Goal: Transaction & Acquisition: Obtain resource

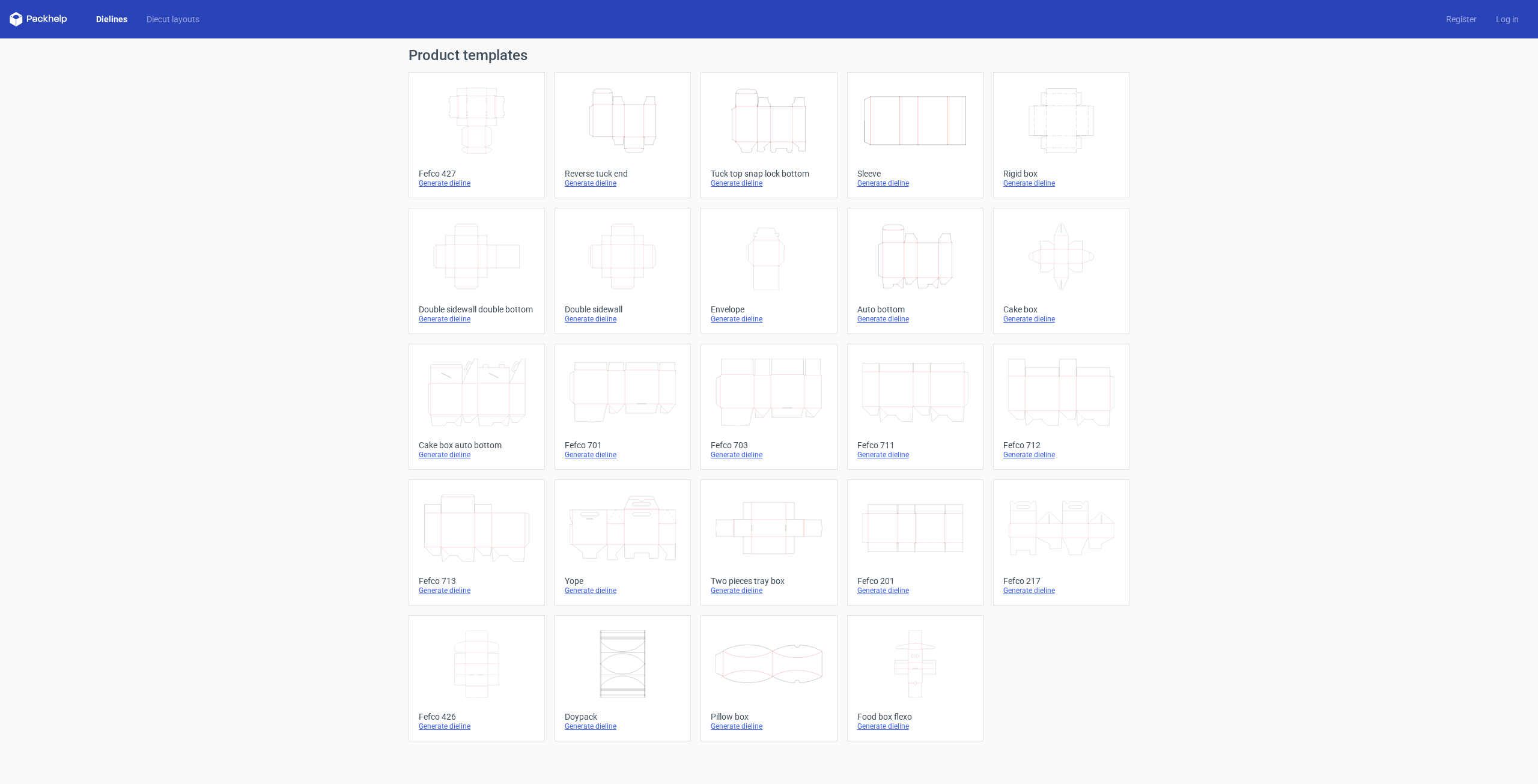
click at [627, 258] on icon "Width Depth Height" at bounding box center [622, 256] width 107 height 68
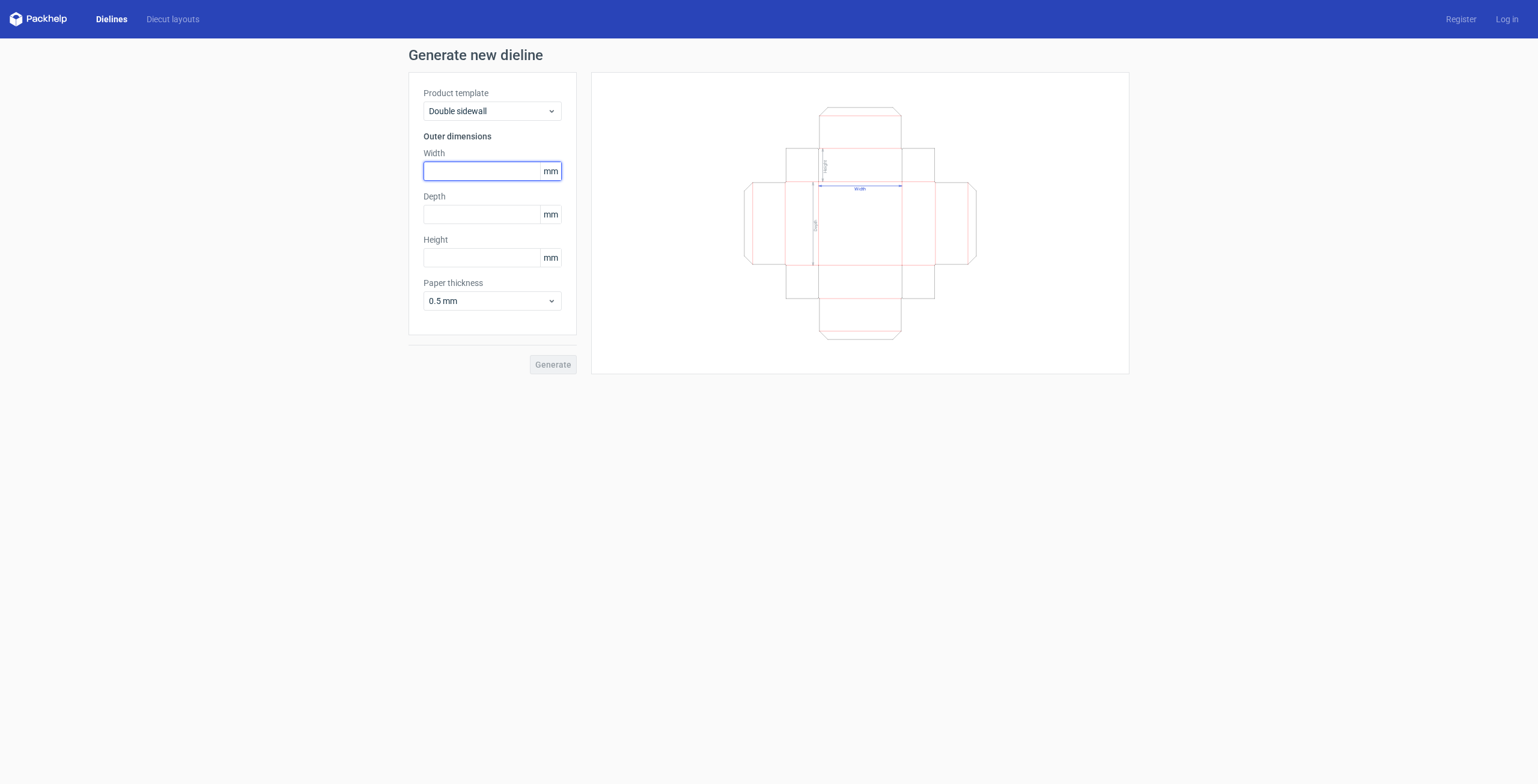
click at [464, 178] on input "text" at bounding box center [492, 171] width 138 height 19
type input "115"
click at [476, 216] on input "text" at bounding box center [492, 215] width 138 height 19
type input "135"
click at [482, 245] on div "Height mm" at bounding box center [492, 251] width 138 height 34
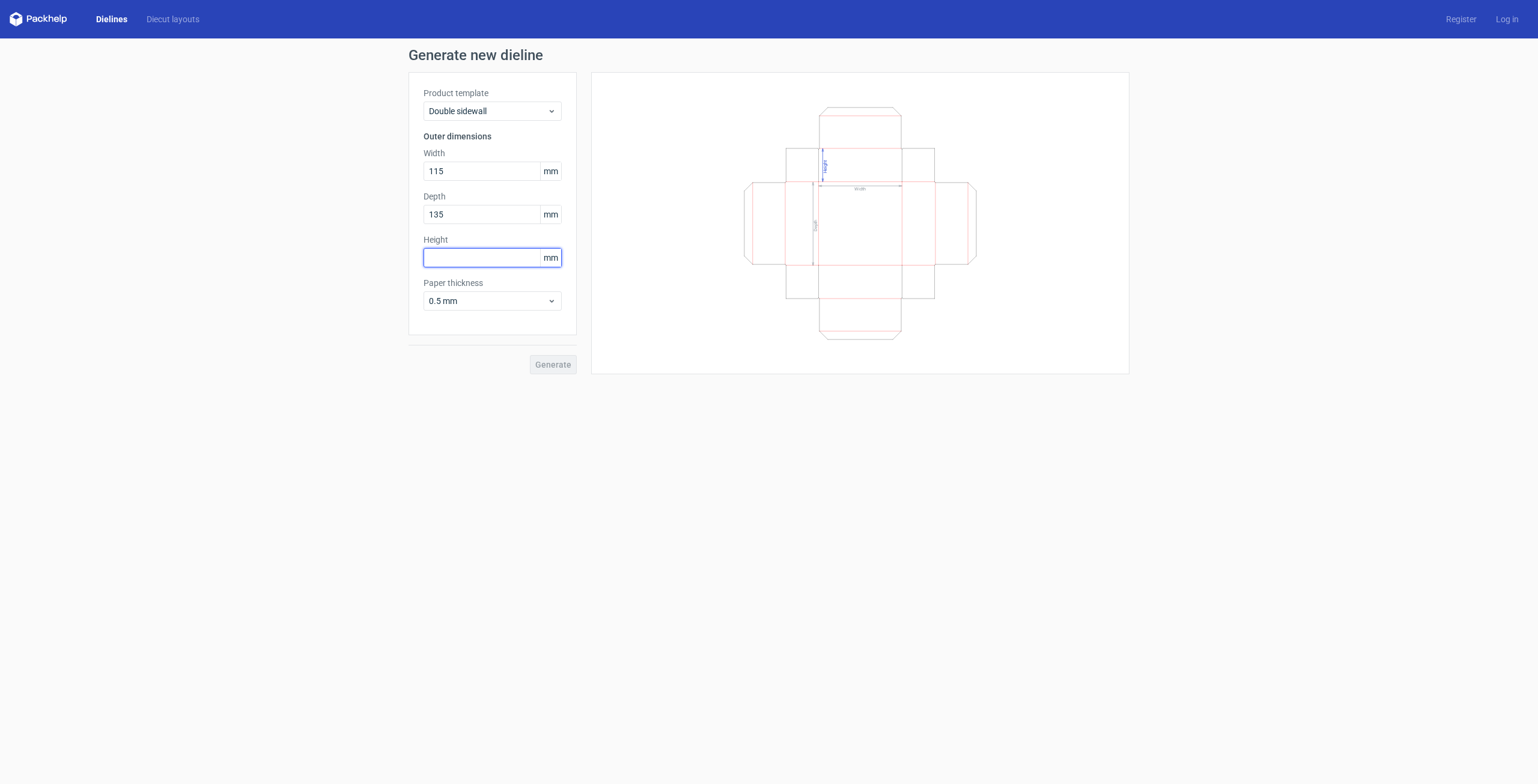
click at [484, 258] on input "text" at bounding box center [492, 258] width 138 height 19
type input "30"
click at [559, 364] on span "Generate" at bounding box center [553, 364] width 36 height 8
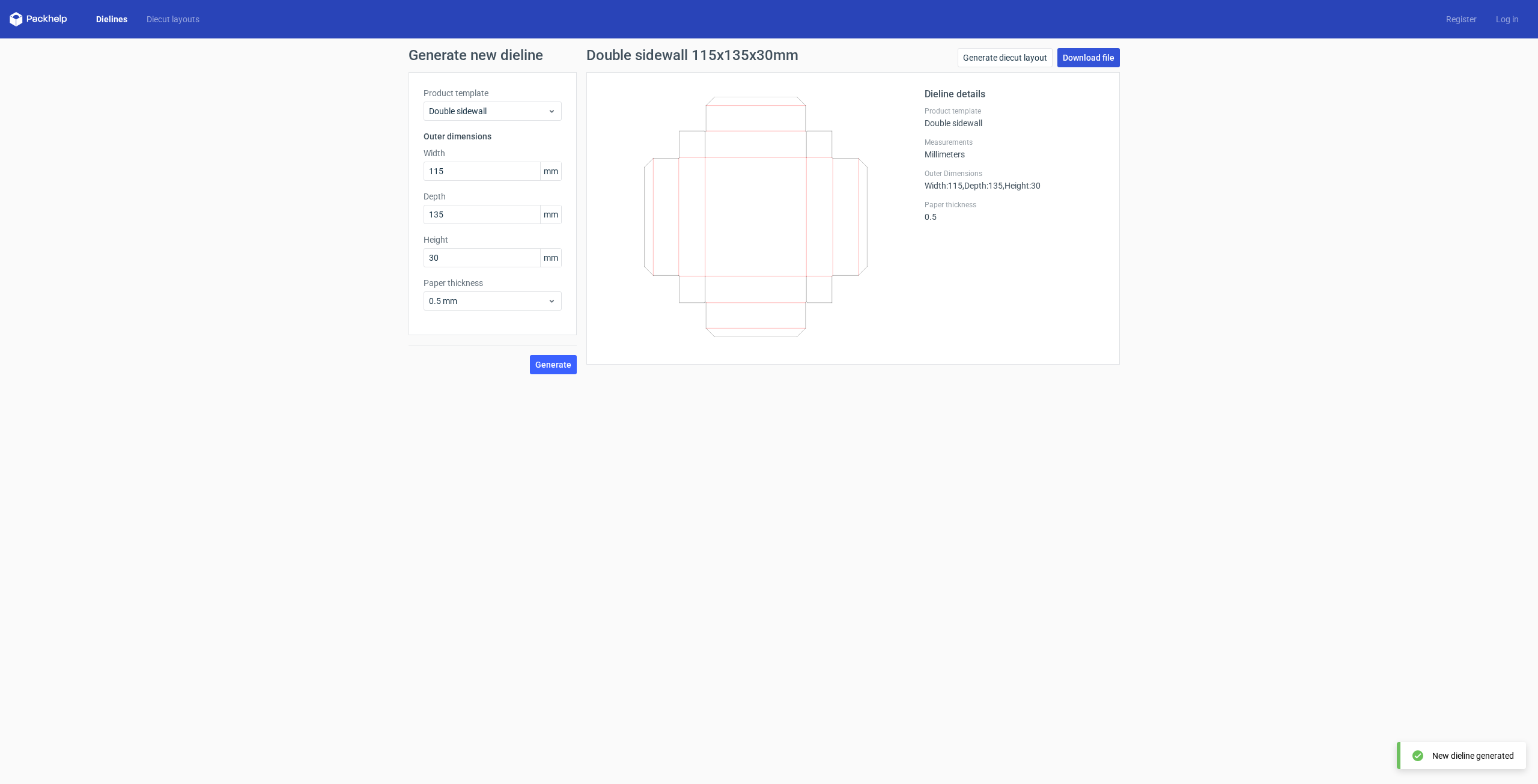
click at [1063, 57] on link "Download file" at bounding box center [1088, 57] width 62 height 19
click at [461, 172] on input "115" at bounding box center [492, 171] width 138 height 19
type input "118"
click at [465, 212] on input "135" at bounding box center [492, 215] width 138 height 19
type input "138"
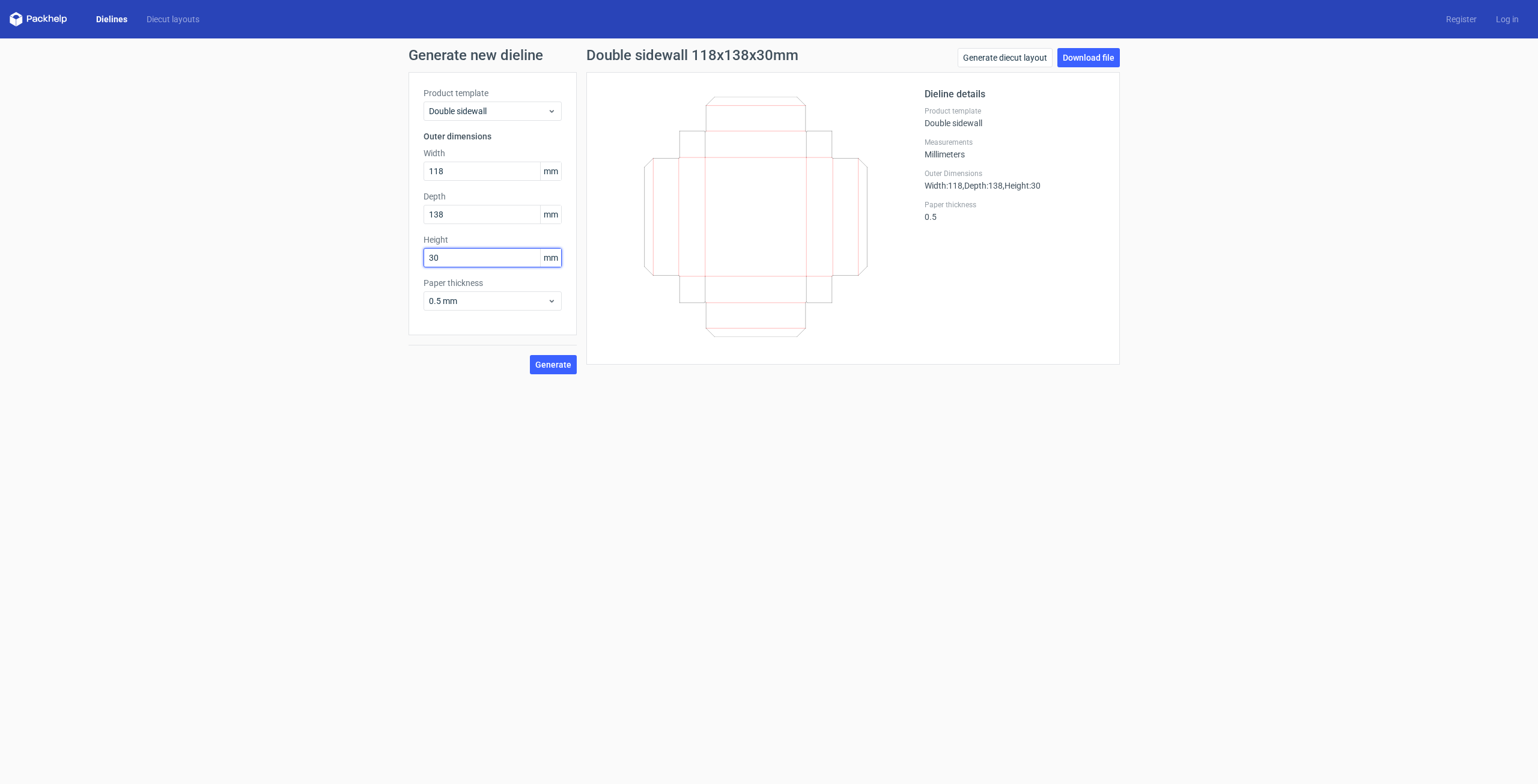
drag, startPoint x: 454, startPoint y: 260, endPoint x: 92, endPoint y: 248, distance: 362.2
click at [88, 239] on div "Generate new dieline Product template Double sidewall Outer dimensions Width 11…" at bounding box center [769, 211] width 1538 height 345
type input "1"
type input "25"
click at [561, 368] on span "Generate" at bounding box center [553, 364] width 36 height 8
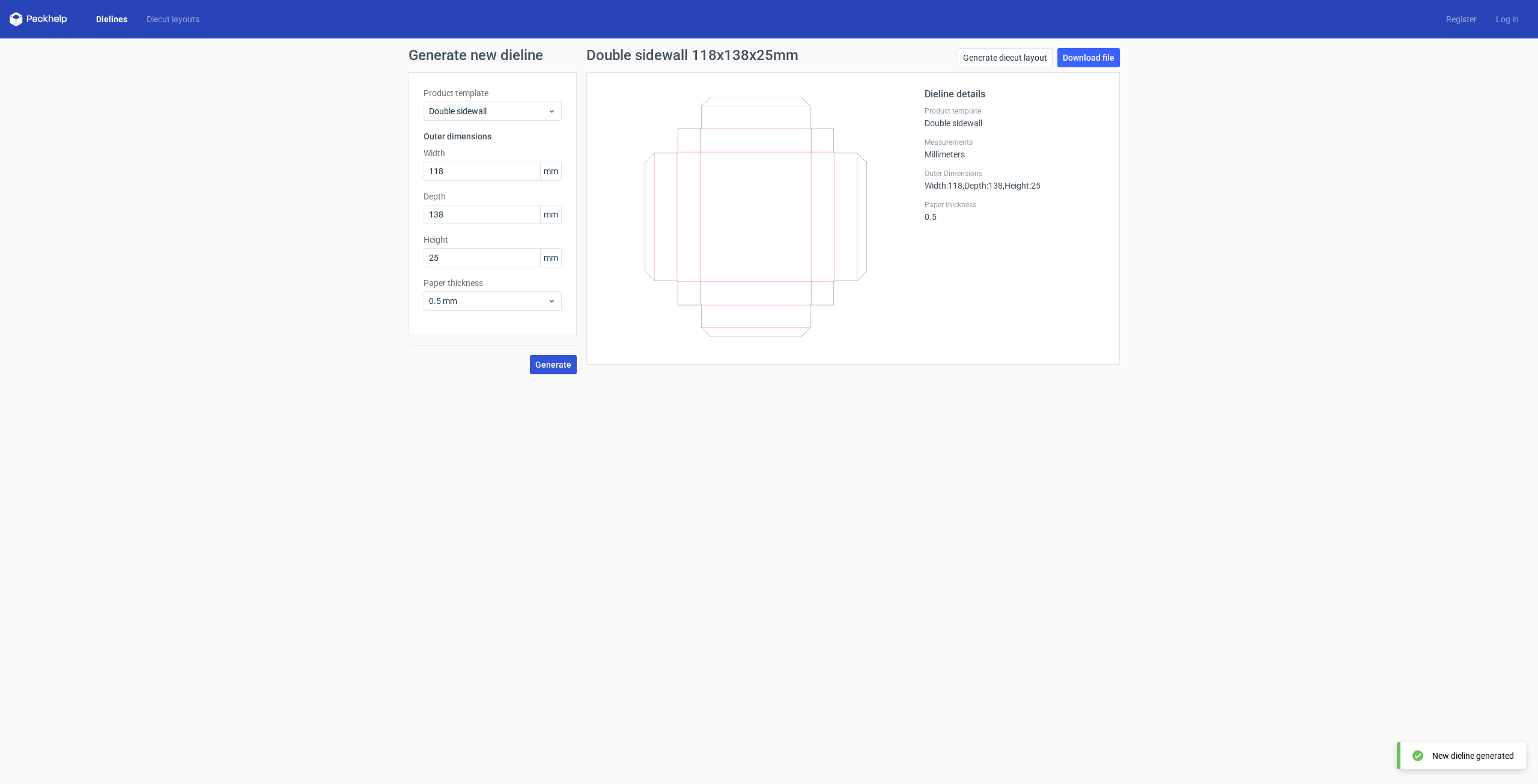
click at [561, 367] on span "Generate" at bounding box center [553, 364] width 36 height 8
click at [1085, 62] on link "Download file" at bounding box center [1088, 57] width 62 height 19
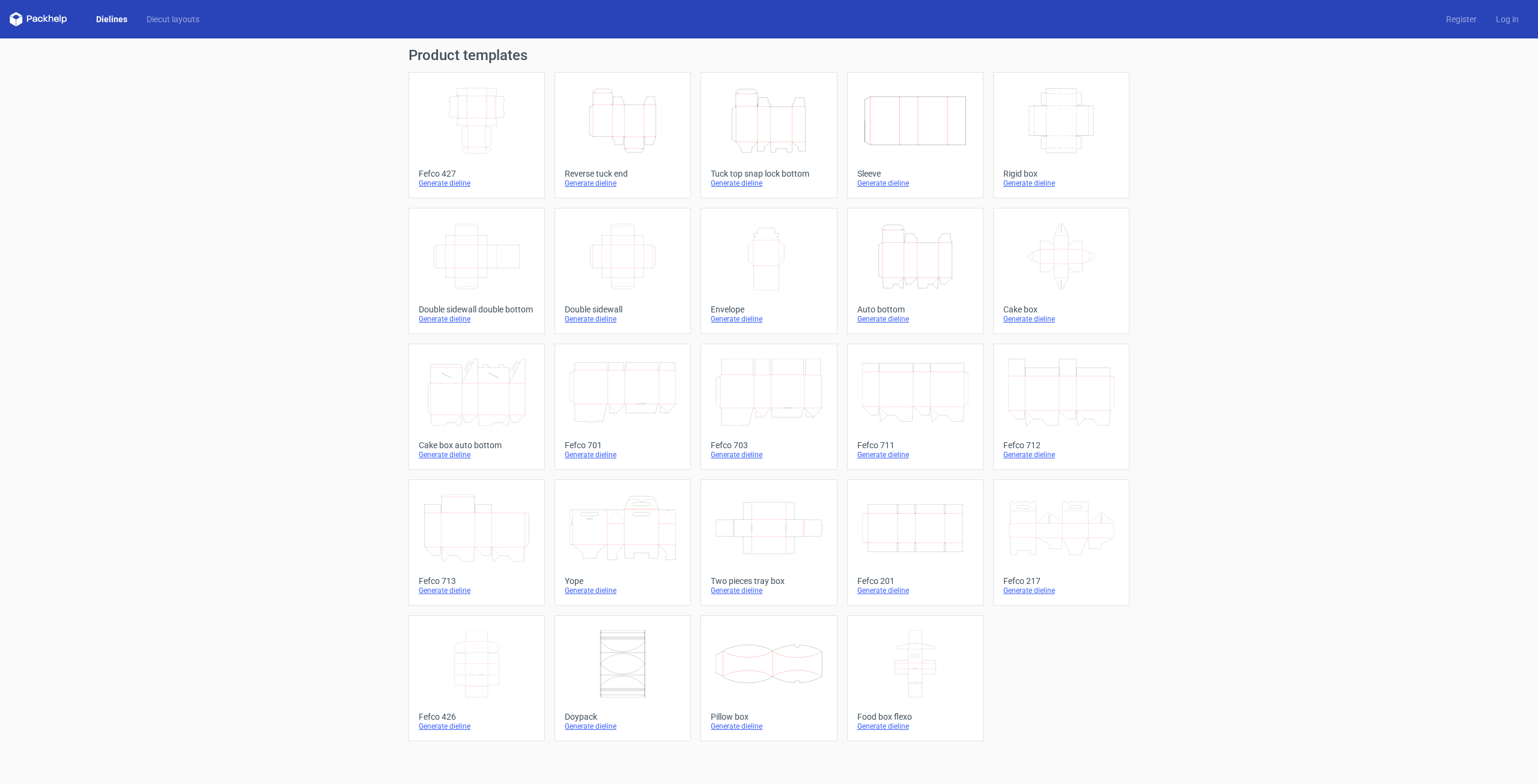
click at [636, 265] on icon "Width Depth Height" at bounding box center [622, 256] width 107 height 68
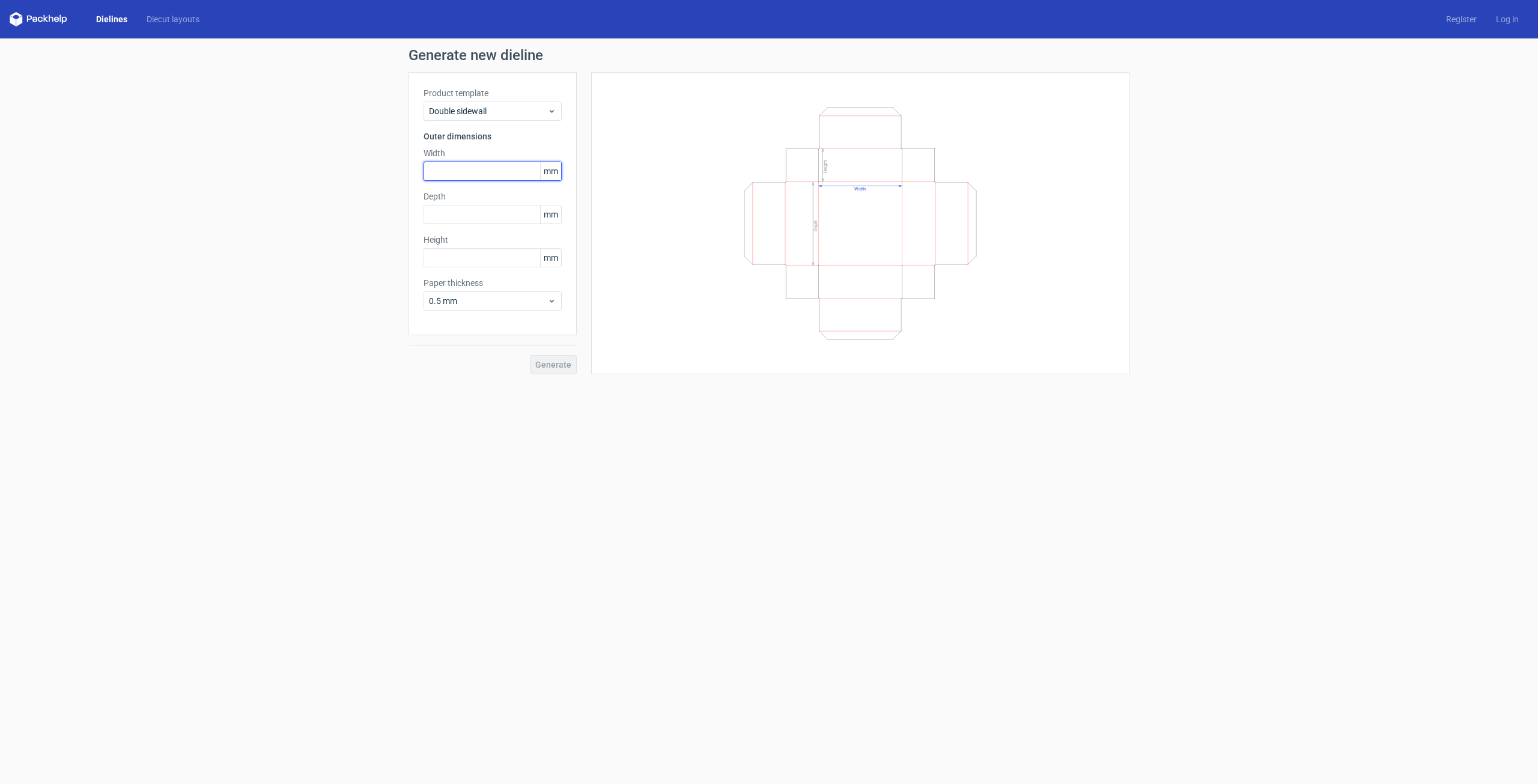
click at [442, 168] on input "text" at bounding box center [492, 171] width 138 height 19
type input "225"
type input "135"
click at [560, 367] on span "Generate" at bounding box center [553, 364] width 36 height 8
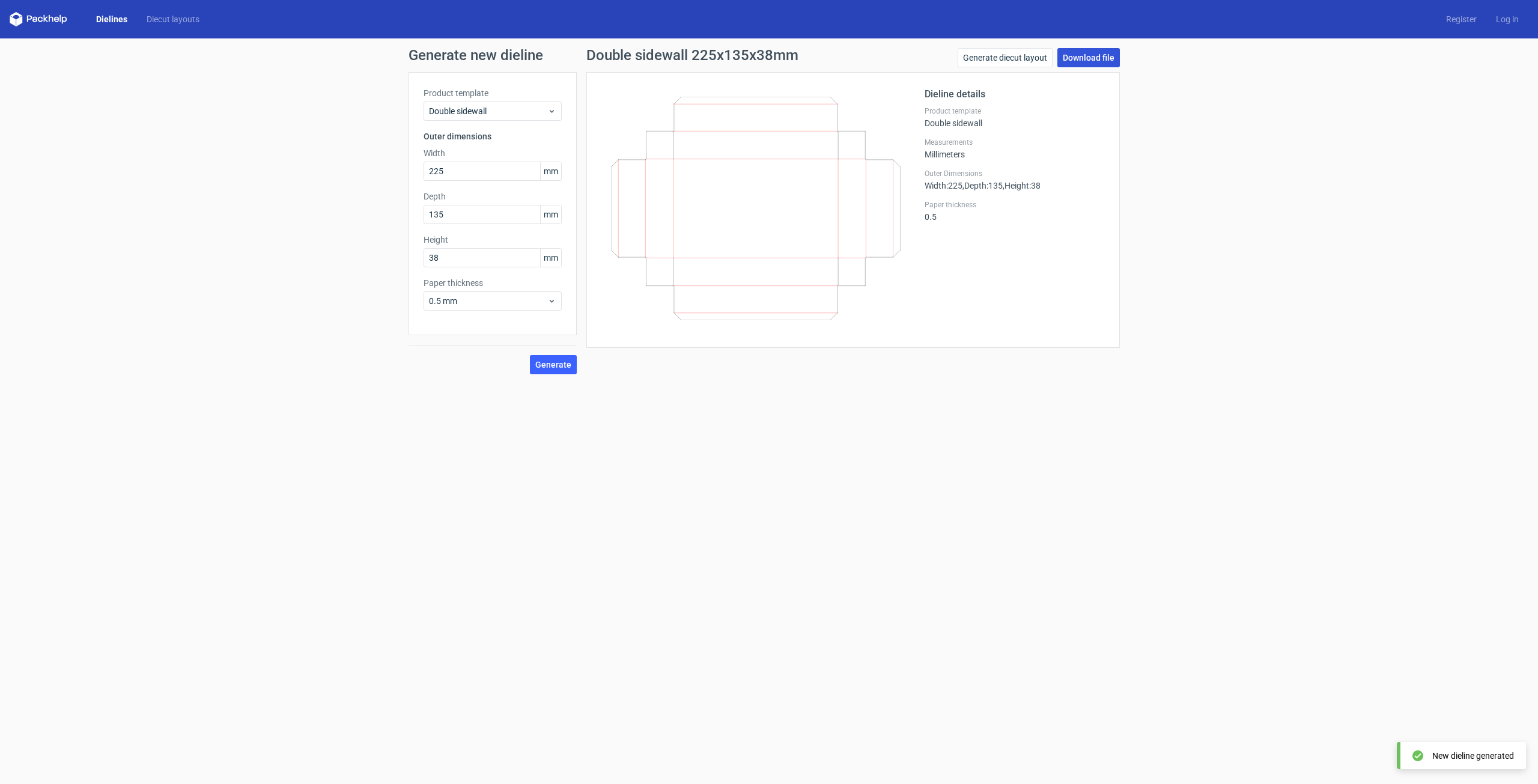
click at [1092, 54] on link "Download file" at bounding box center [1088, 57] width 62 height 19
click at [473, 262] on input "38" at bounding box center [492, 258] width 138 height 19
type input "3"
type input "25"
click at [562, 365] on span "Generate" at bounding box center [553, 364] width 36 height 8
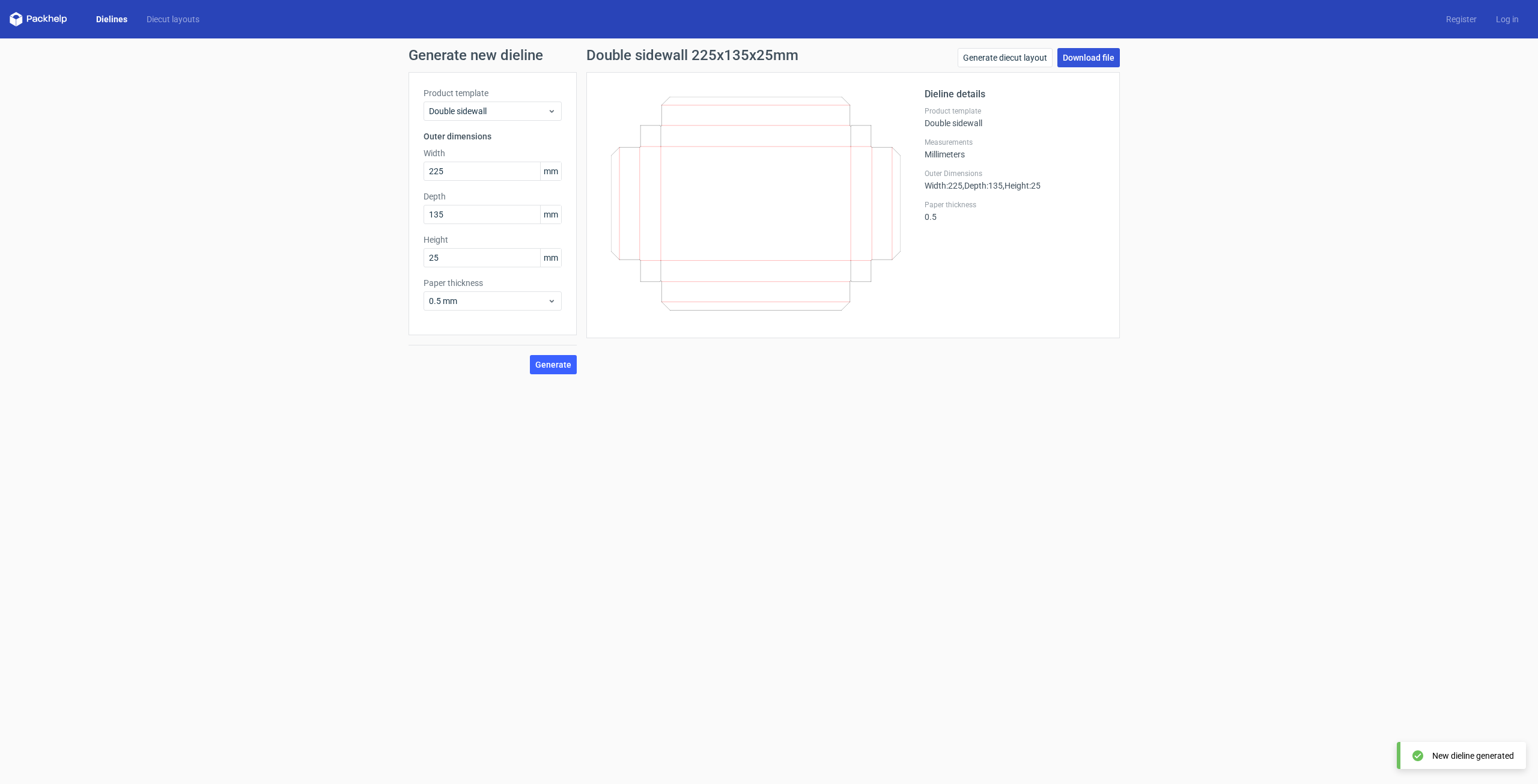
click at [1090, 60] on link "Download file" at bounding box center [1088, 57] width 62 height 19
